Goal: Transaction & Acquisition: Purchase product/service

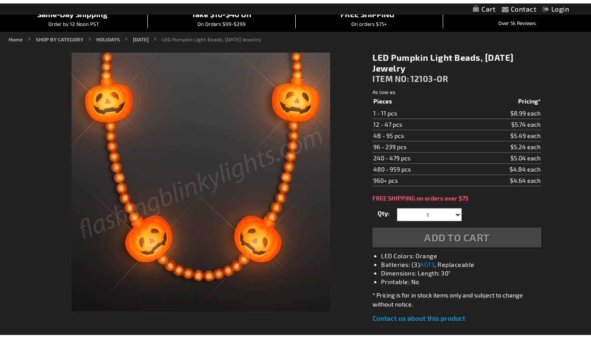
scroll to position [86, 0]
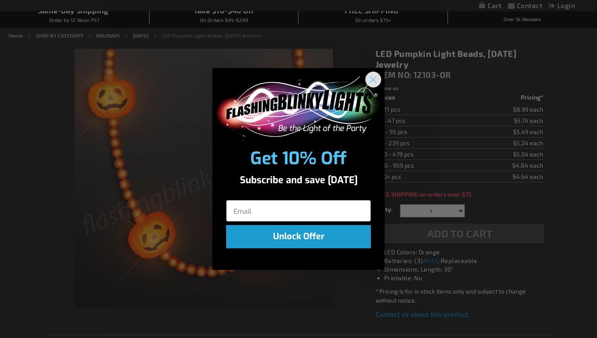
click at [372, 75] on circle "Close dialog" at bounding box center [373, 79] width 14 height 14
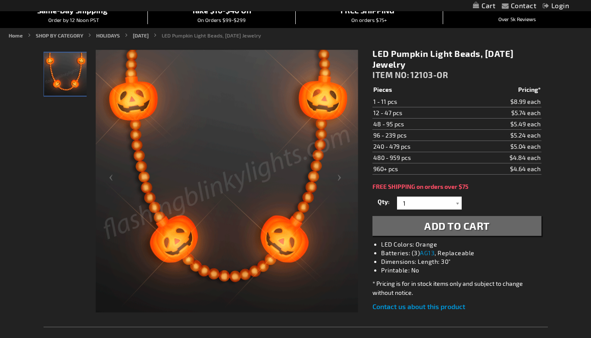
click at [456, 228] on span "Add to Cart" at bounding box center [457, 225] width 66 height 12
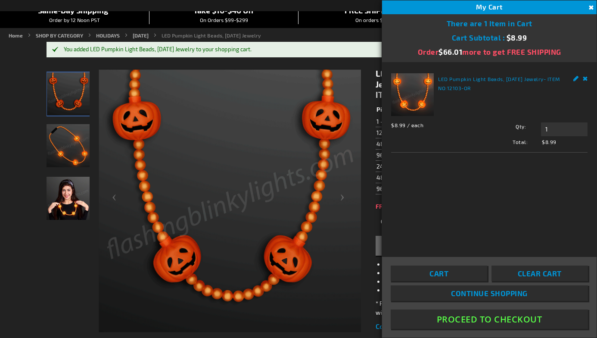
click at [469, 319] on button "Proceed To Checkout" at bounding box center [489, 318] width 197 height 19
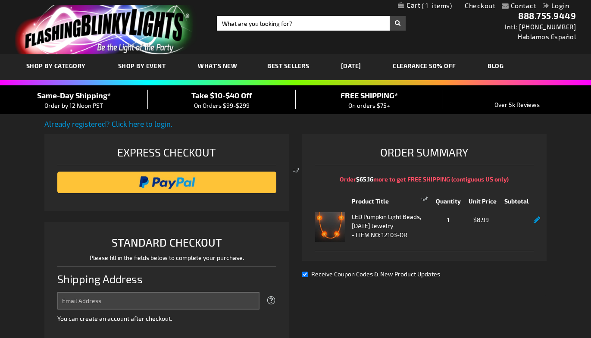
select select "US"
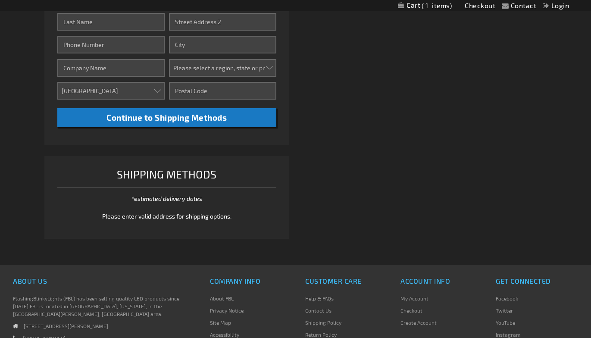
scroll to position [216, 0]
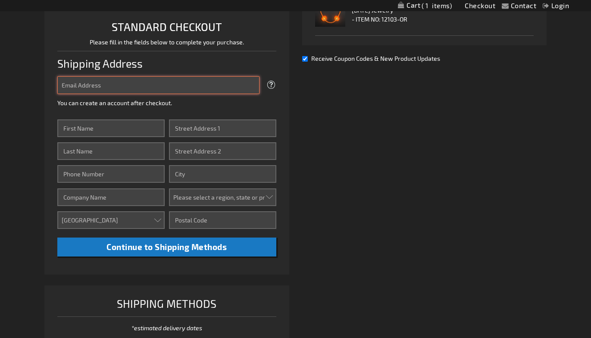
click at [120, 85] on input "Email Address" at bounding box center [158, 85] width 202 height 18
type input "[EMAIL_ADDRESS][DOMAIN_NAME]"
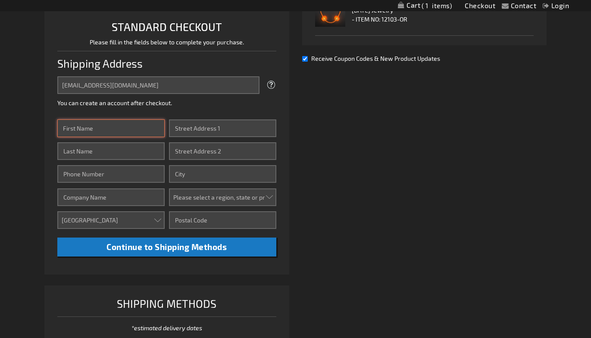
click at [119, 124] on input "First Name" at bounding box center [110, 128] width 107 height 18
type input "sdfsd"
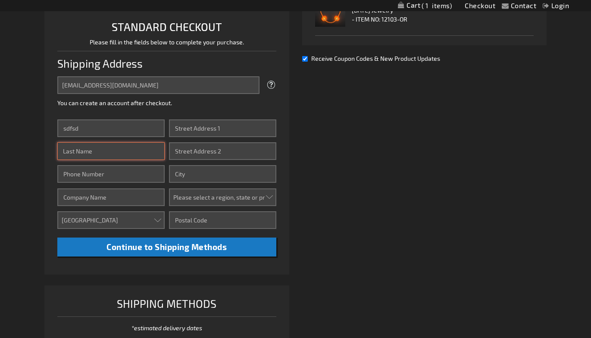
type input "sfsdf"
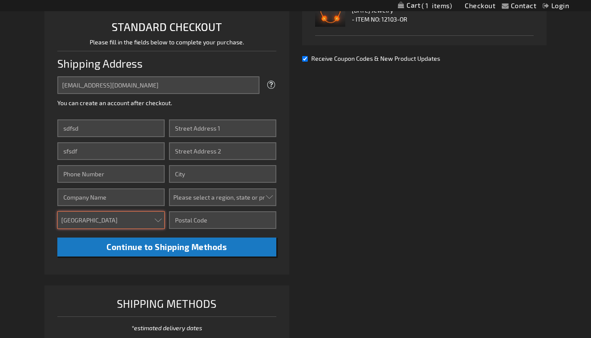
select select "ES"
type input "S tree"
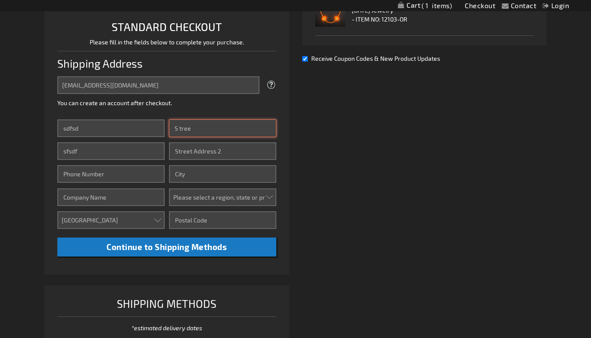
type input "[GEOGRAPHIC_DATA]"
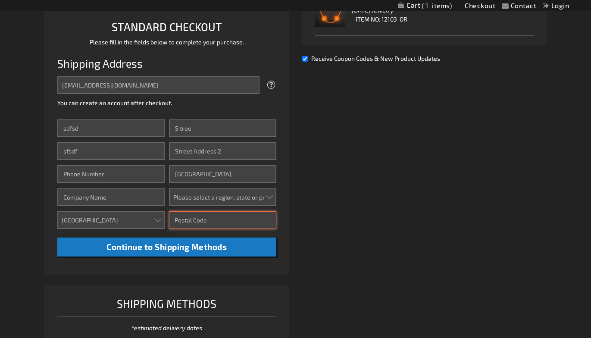
type input "90034"
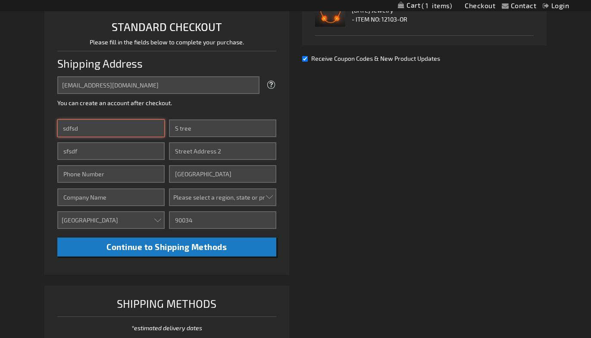
select select
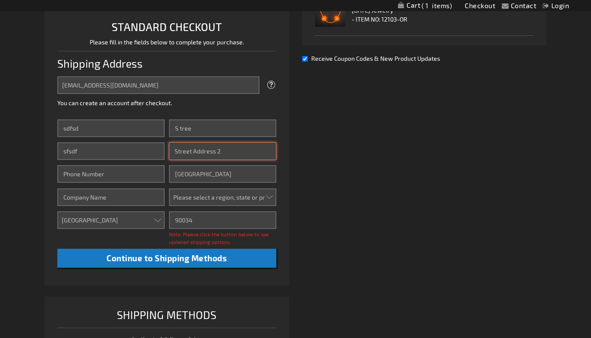
click at [180, 152] on input "Street Address: Line 2" at bounding box center [222, 151] width 107 height 18
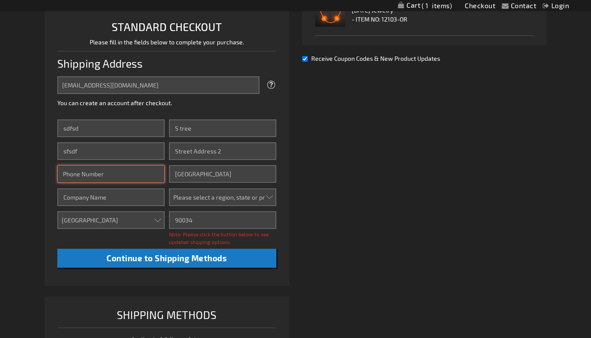
click at [134, 176] on input "Phone Number" at bounding box center [110, 174] width 107 height 18
type input "9"
type input "2514152141"
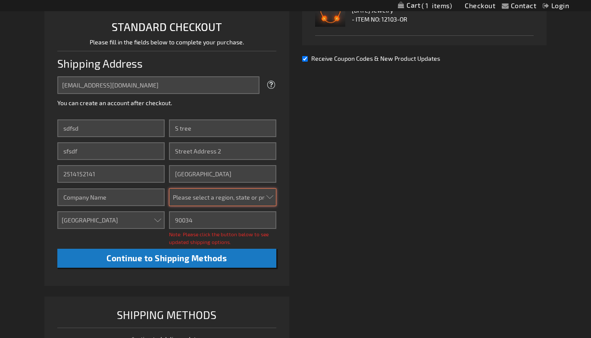
click at [195, 190] on select "Please select a region, state or province. A Coruña [GEOGRAPHIC_DATA] [GEOGRAPH…" at bounding box center [222, 197] width 107 height 18
select select "147"
click at [169, 188] on select "Please select a region, state or province. A Coruña [GEOGRAPHIC_DATA] [GEOGRAPH…" at bounding box center [222, 197] width 107 height 18
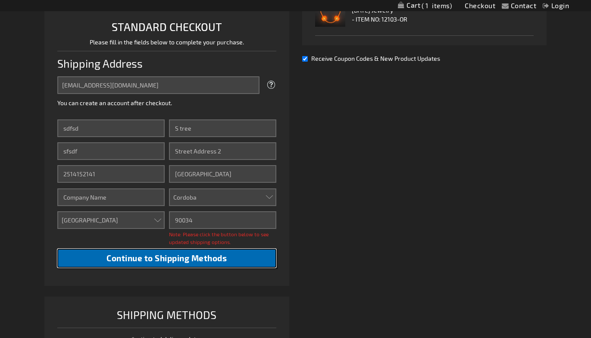
click at [151, 260] on span "Continue to Shipping Methods" at bounding box center [166, 258] width 120 height 10
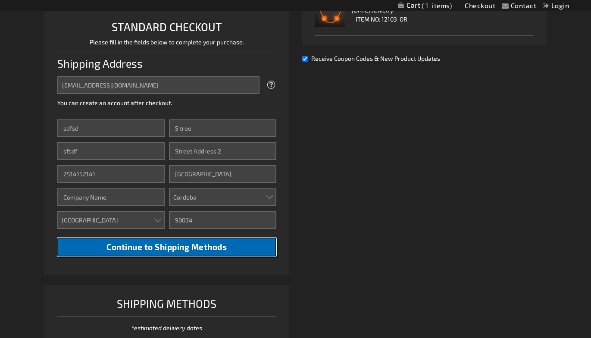
click at [167, 247] on span "Continue to Shipping Methods" at bounding box center [166, 247] width 120 height 10
click at [213, 251] on span "Continue to Shipping Methods" at bounding box center [166, 247] width 120 height 10
click at [166, 247] on span "Continue to Shipping Methods" at bounding box center [166, 247] width 120 height 10
